Goal: Information Seeking & Learning: Learn about a topic

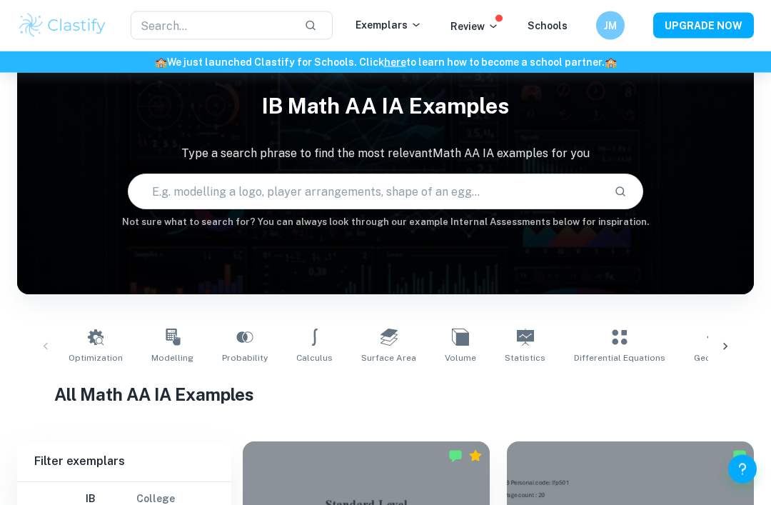
scroll to position [40, 0]
click at [368, 19] on p "Exemplars" at bounding box center [389, 25] width 66 height 16
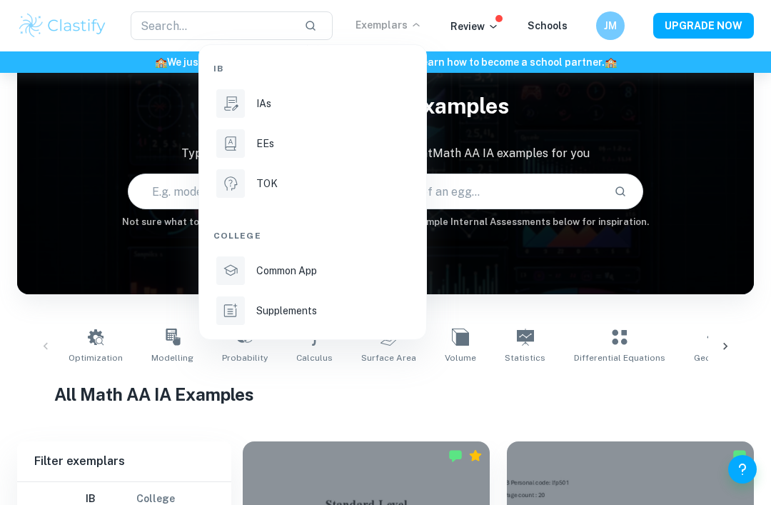
click at [238, 106] on icon at bounding box center [230, 103] width 19 height 19
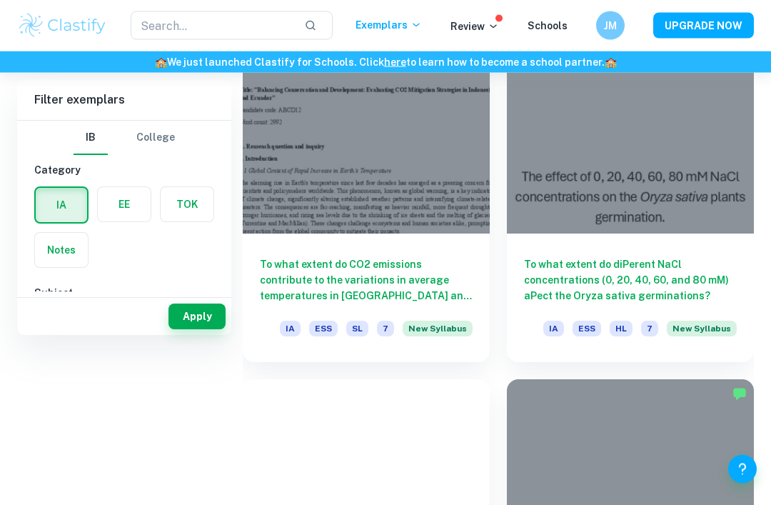
scroll to position [448, 0]
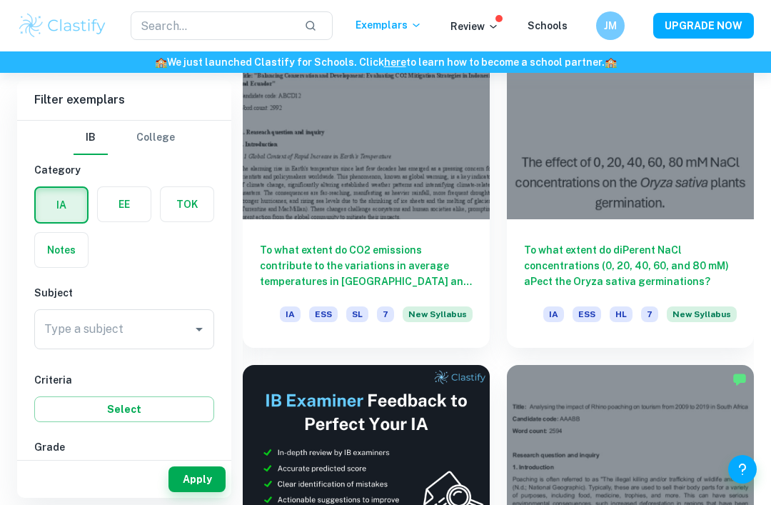
click at [59, 336] on div "Type a subject Type a subject" at bounding box center [124, 329] width 180 height 40
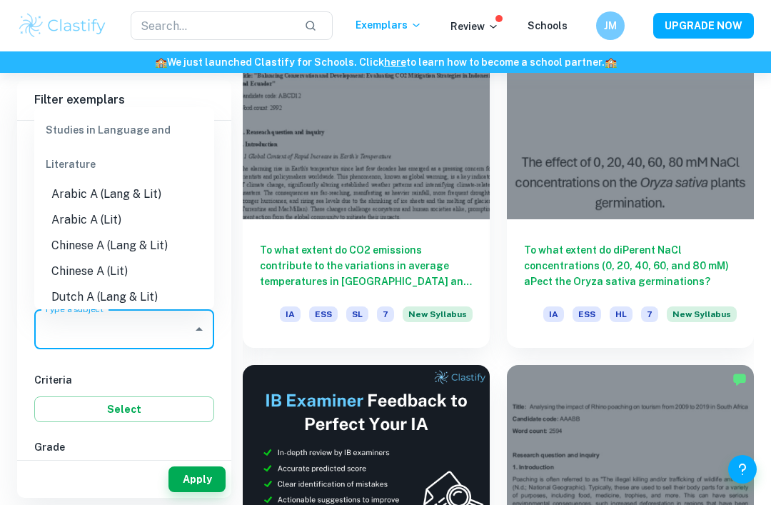
scroll to position [447, 0]
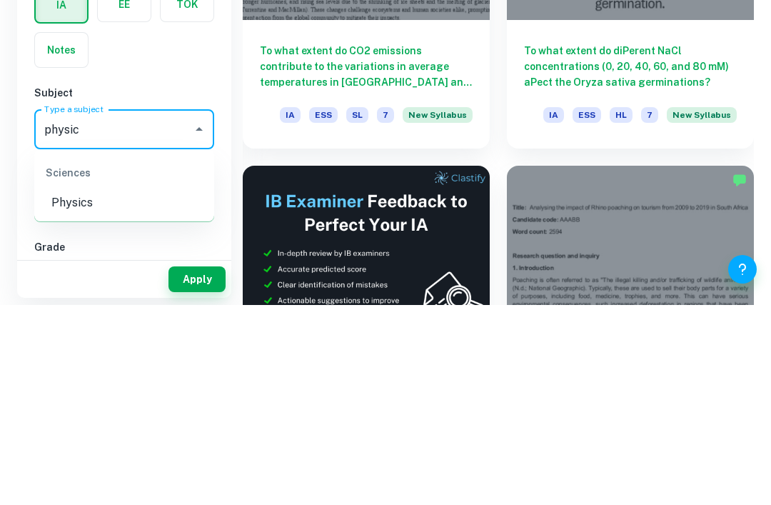
click at [71, 390] on li "Physics" at bounding box center [124, 403] width 180 height 26
type input "Physics"
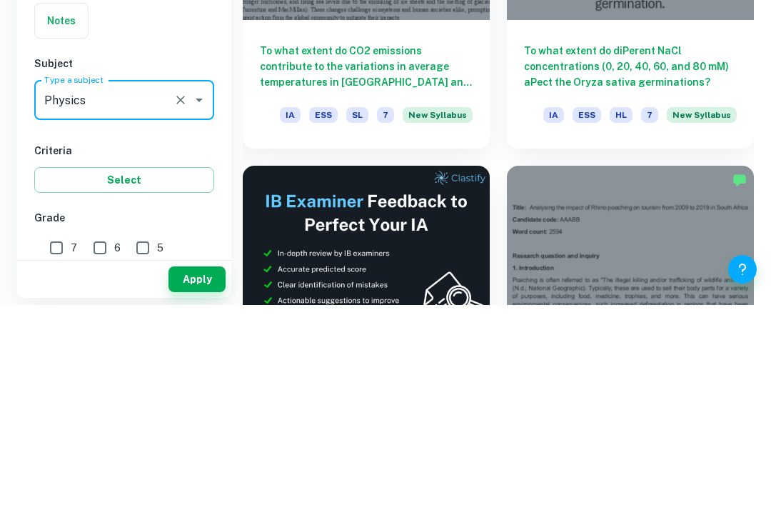
scroll to position [648, 0]
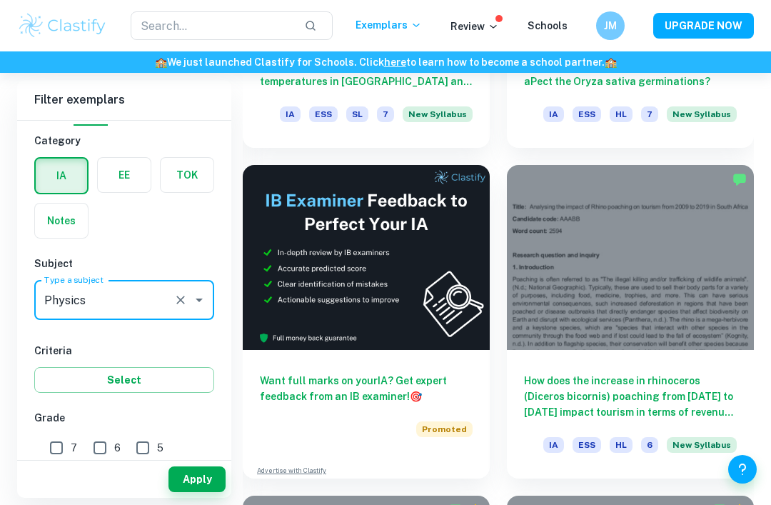
click at [191, 492] on button "Apply" at bounding box center [196, 479] width 57 height 26
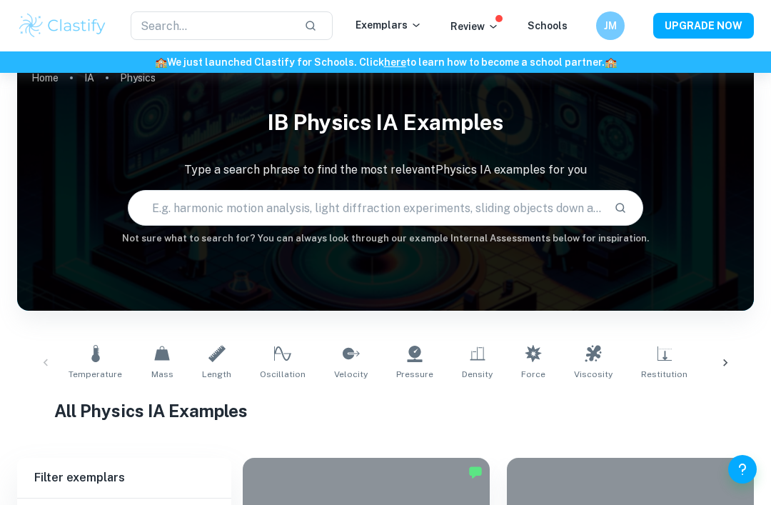
click at [203, 213] on input "text" at bounding box center [366, 208] width 474 height 40
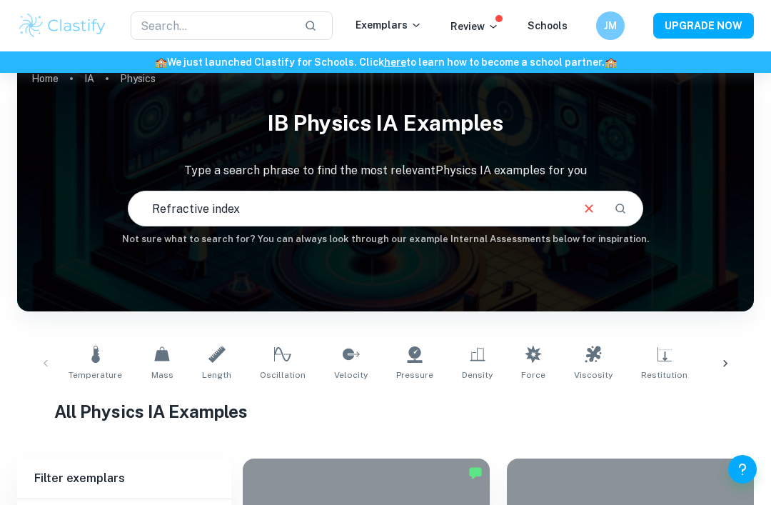
type input "Refractive index"
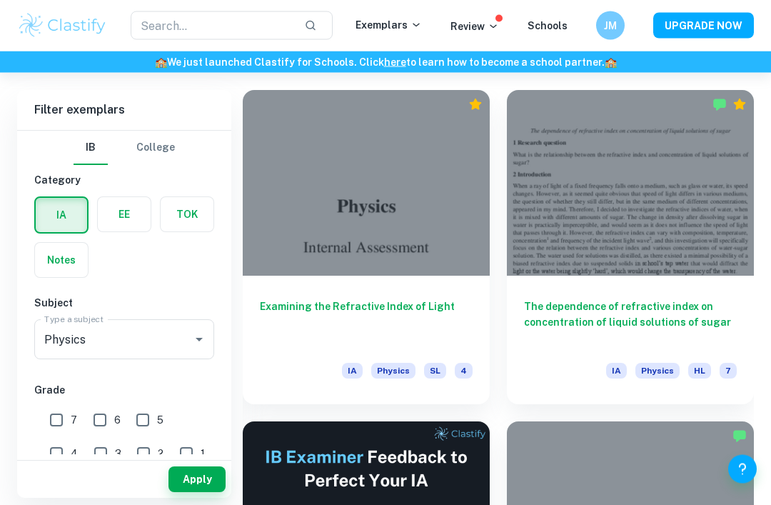
scroll to position [391, 0]
click at [685, 230] on div at bounding box center [630, 183] width 247 height 186
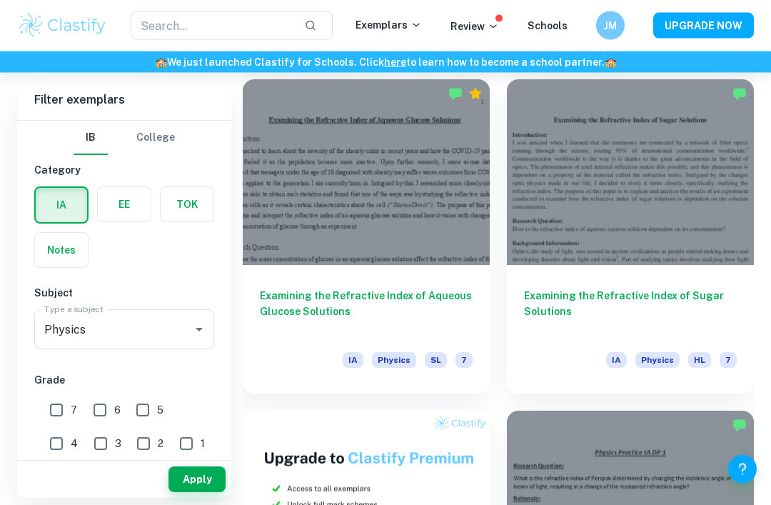
scroll to position [1064, 0]
click at [659, 239] on div at bounding box center [630, 172] width 247 height 186
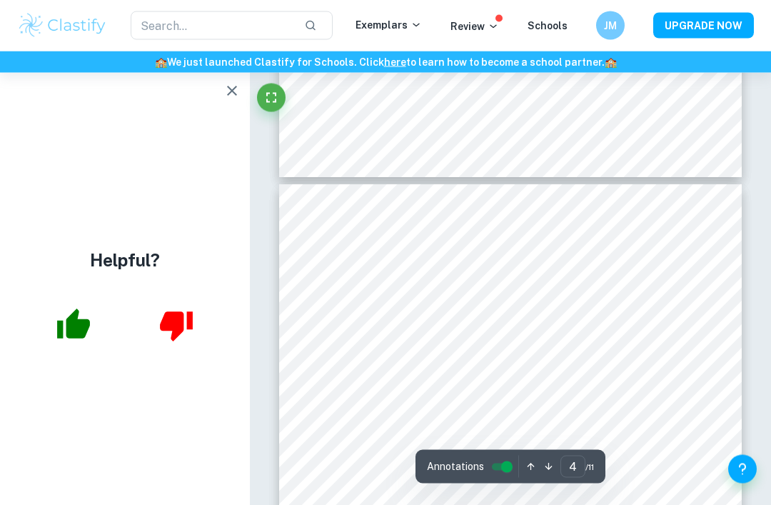
scroll to position [1939, 0]
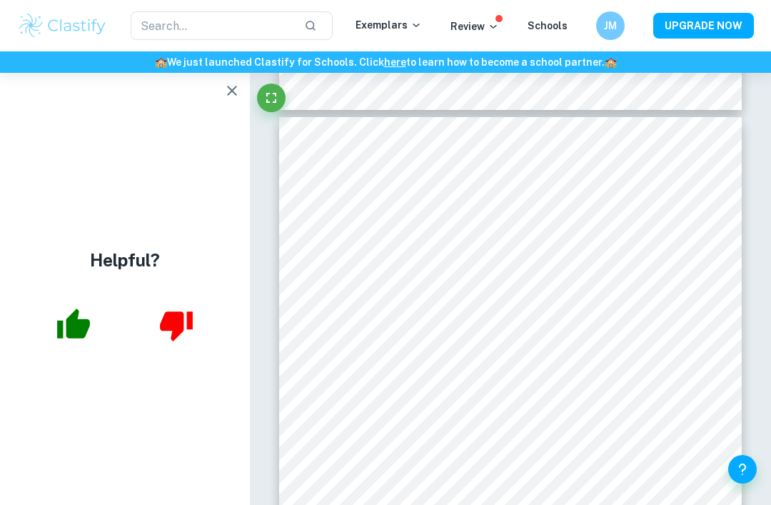
type input "5"
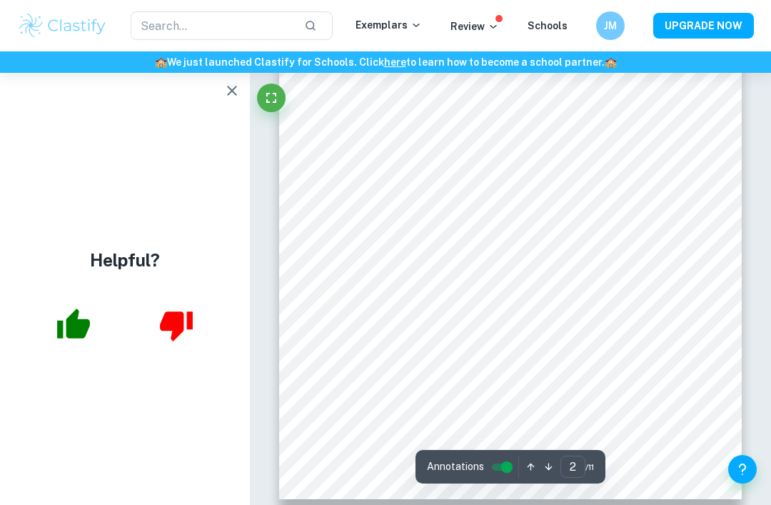
scroll to position [867, 0]
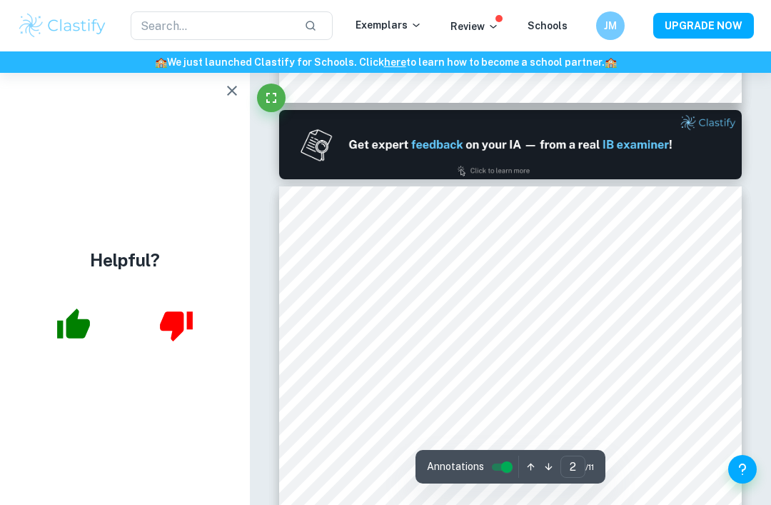
type input "1"
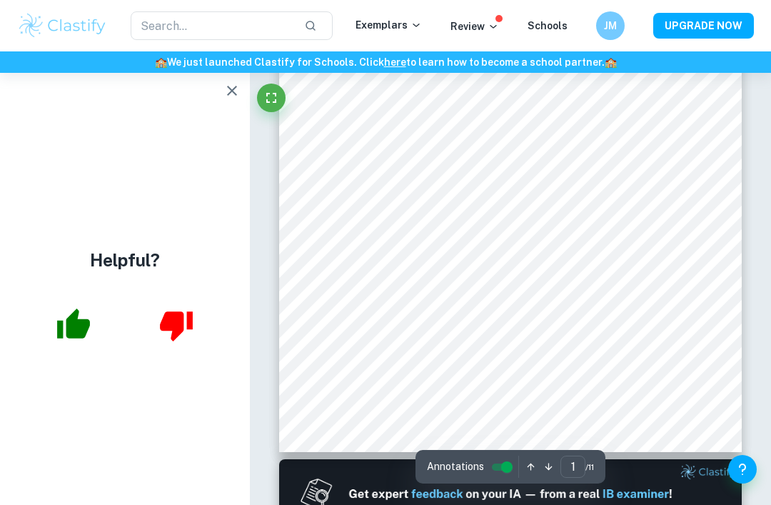
scroll to position [233, 0]
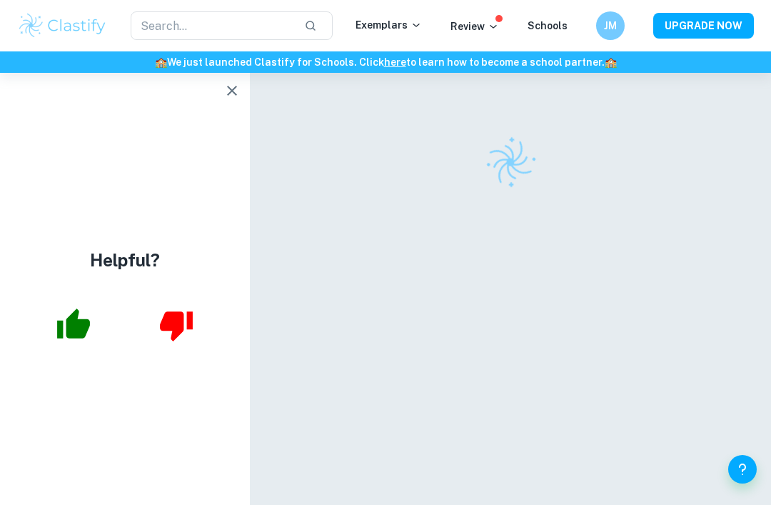
click at [229, 94] on icon "button" at bounding box center [232, 91] width 10 height 10
